Goal: Task Accomplishment & Management: Manage account settings

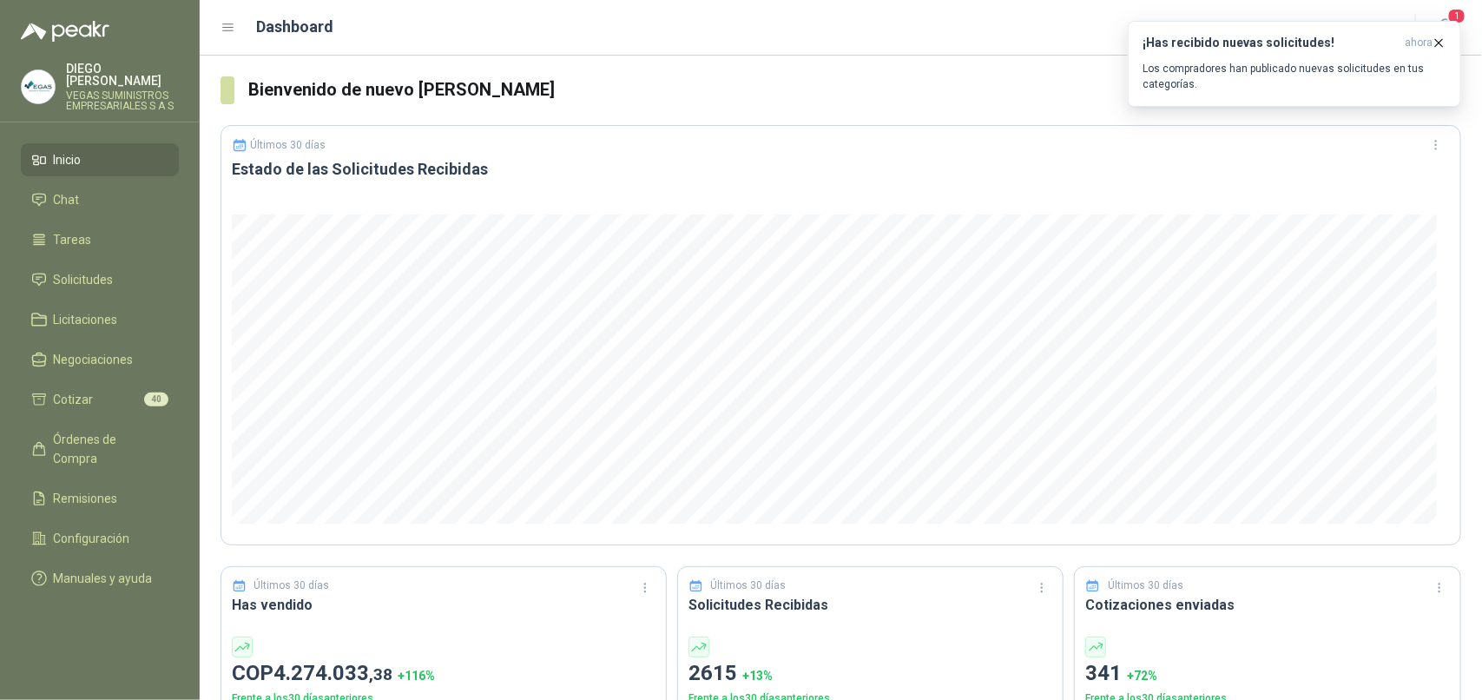
click at [1440, 45] on icon "button" at bounding box center [1439, 43] width 15 height 15
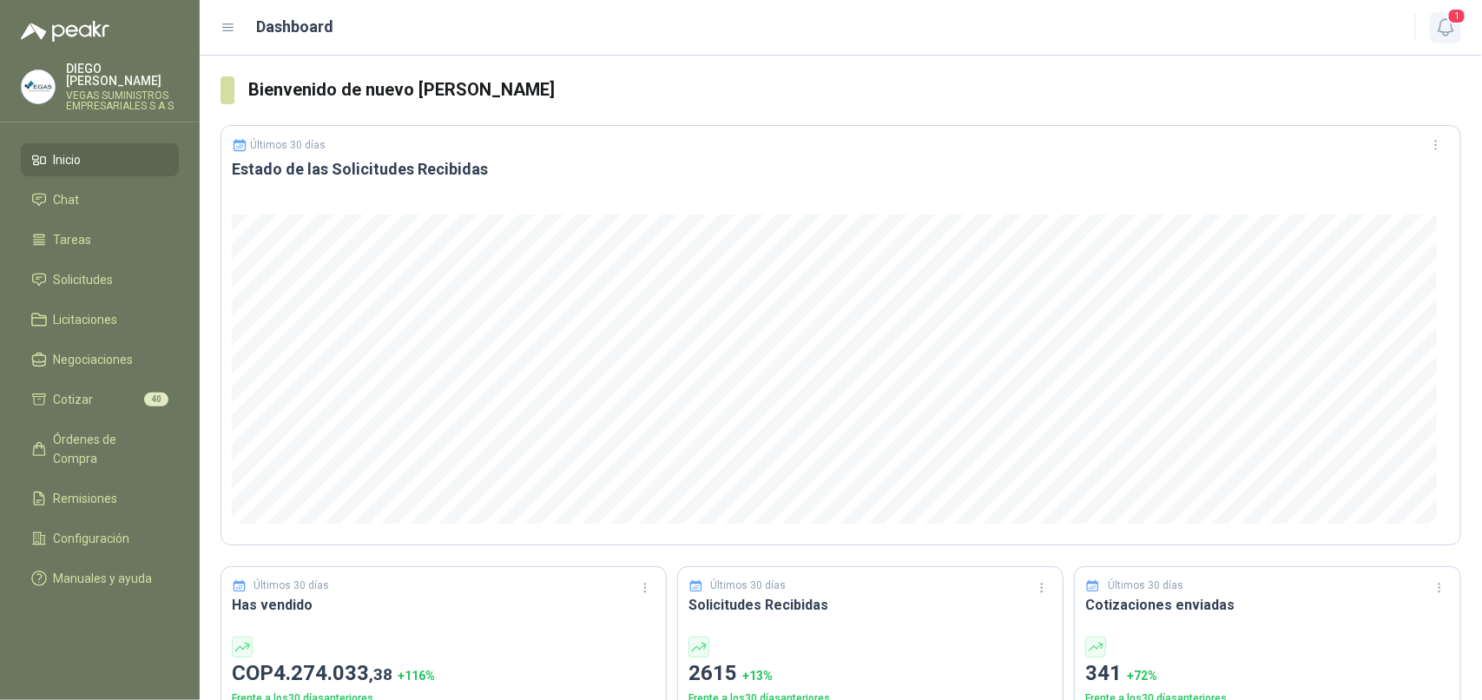
click at [1444, 27] on icon "button" at bounding box center [1446, 27] width 22 height 22
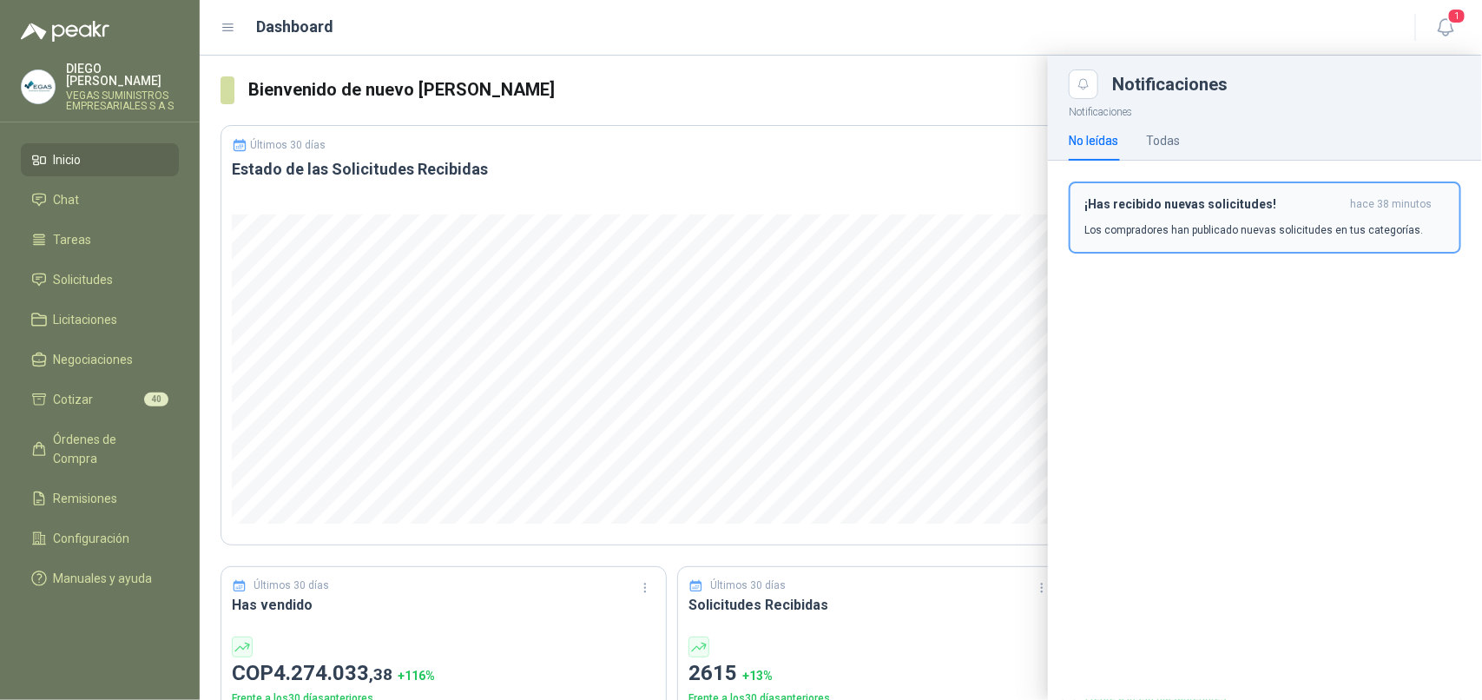
click at [1308, 202] on h3 "¡Has recibido nuevas solicitudes!" at bounding box center [1214, 204] width 259 height 15
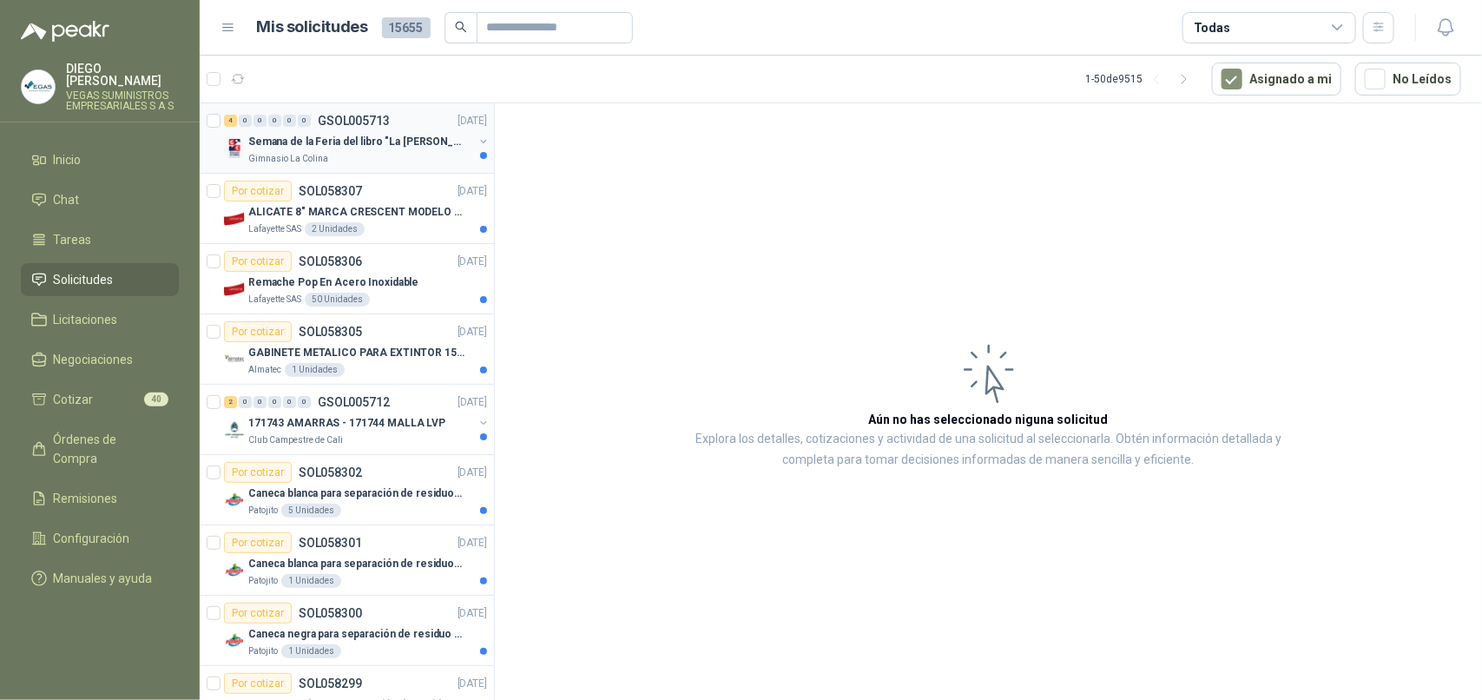
click at [337, 146] on p "Semana de la Feria del libro "La [PERSON_NAME]"" at bounding box center [356, 142] width 216 height 16
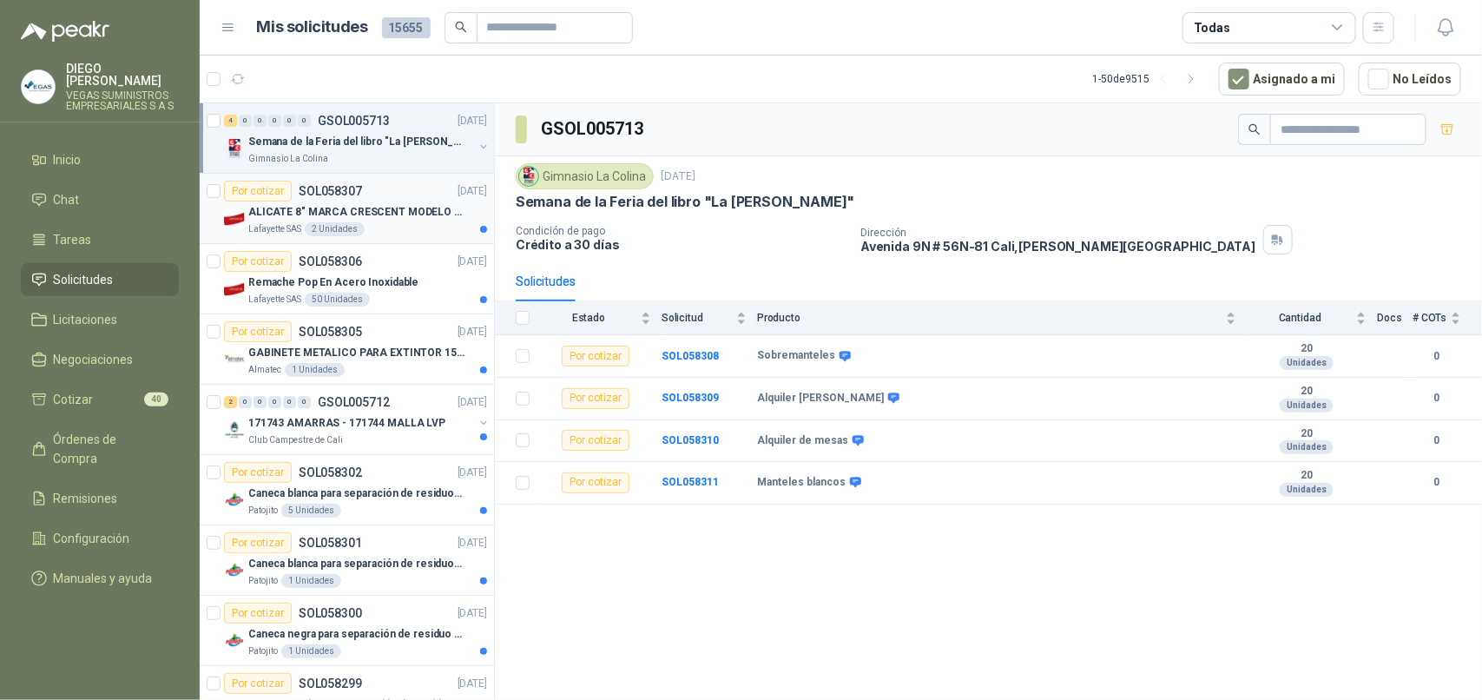
click at [383, 231] on div "Lafayette SAS 2 Unidades" at bounding box center [367, 229] width 239 height 14
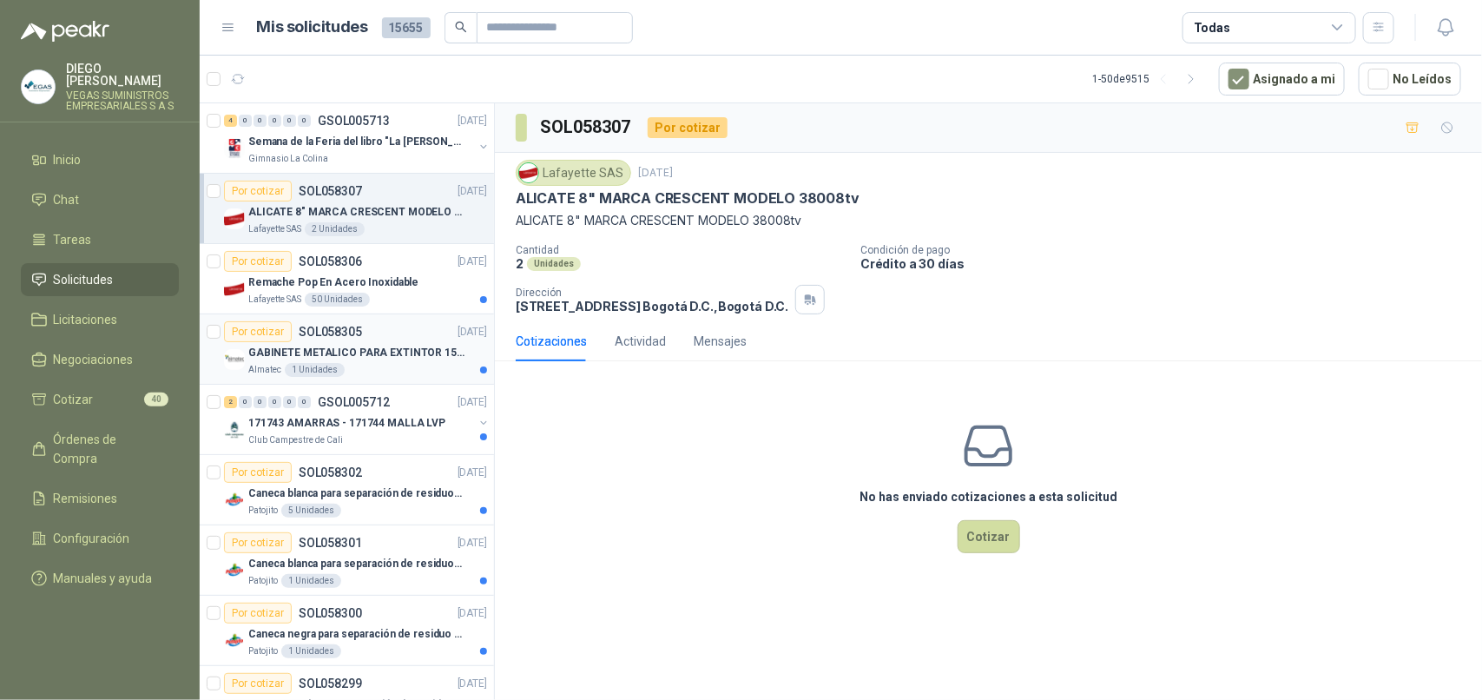
click at [419, 360] on p "GABINETE METALICO PARA EXTINTOR 15 LB" at bounding box center [356, 353] width 216 height 16
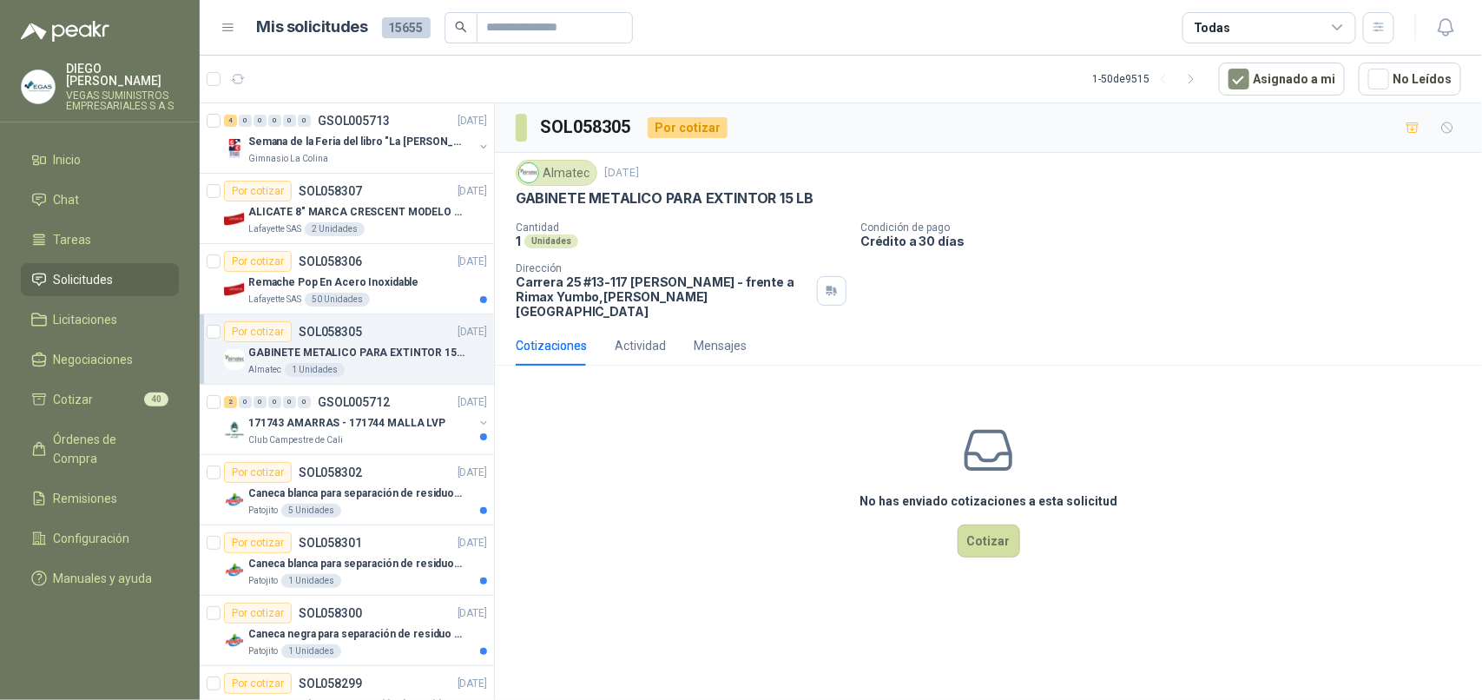
click at [406, 336] on div "Por cotizar SOL058305 [DATE]" at bounding box center [355, 331] width 263 height 21
click at [389, 408] on div "2 0 0 0 0 0 GSOL005712 [DATE]" at bounding box center [357, 402] width 267 height 21
